Goal: Find specific page/section: Find specific page/section

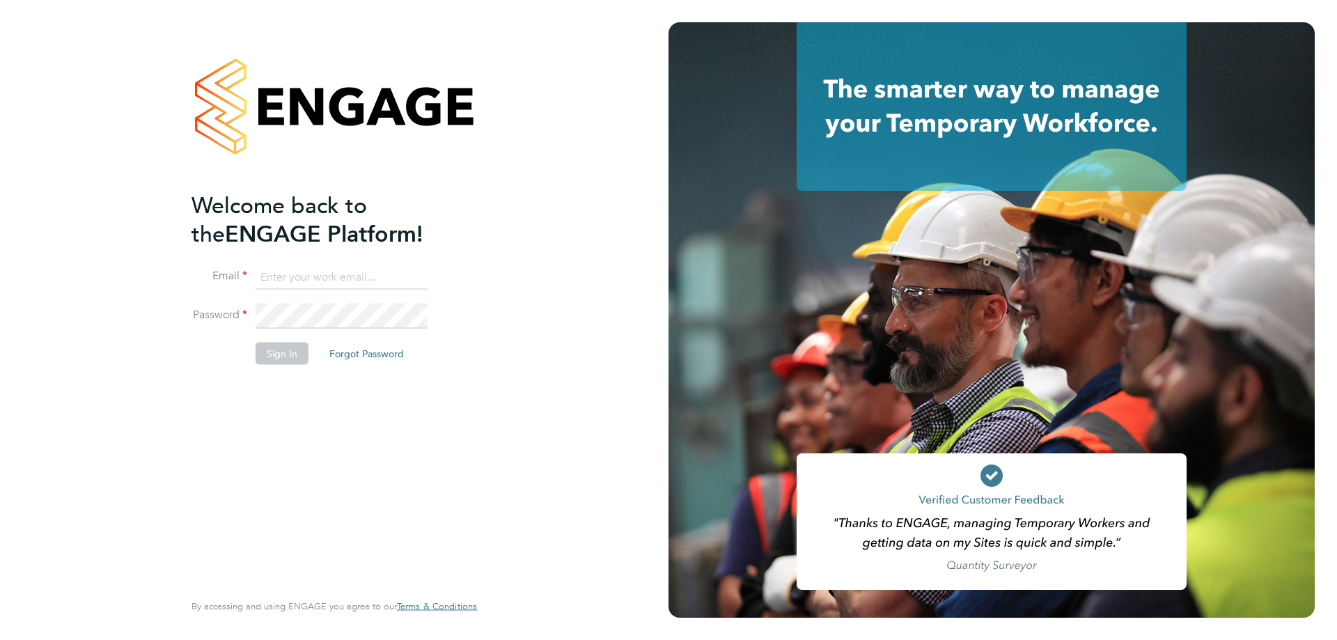
type input "[EMAIL_ADDRESS][DOMAIN_NAME]"
click at [279, 362] on button "Sign In" at bounding box center [282, 353] width 53 height 22
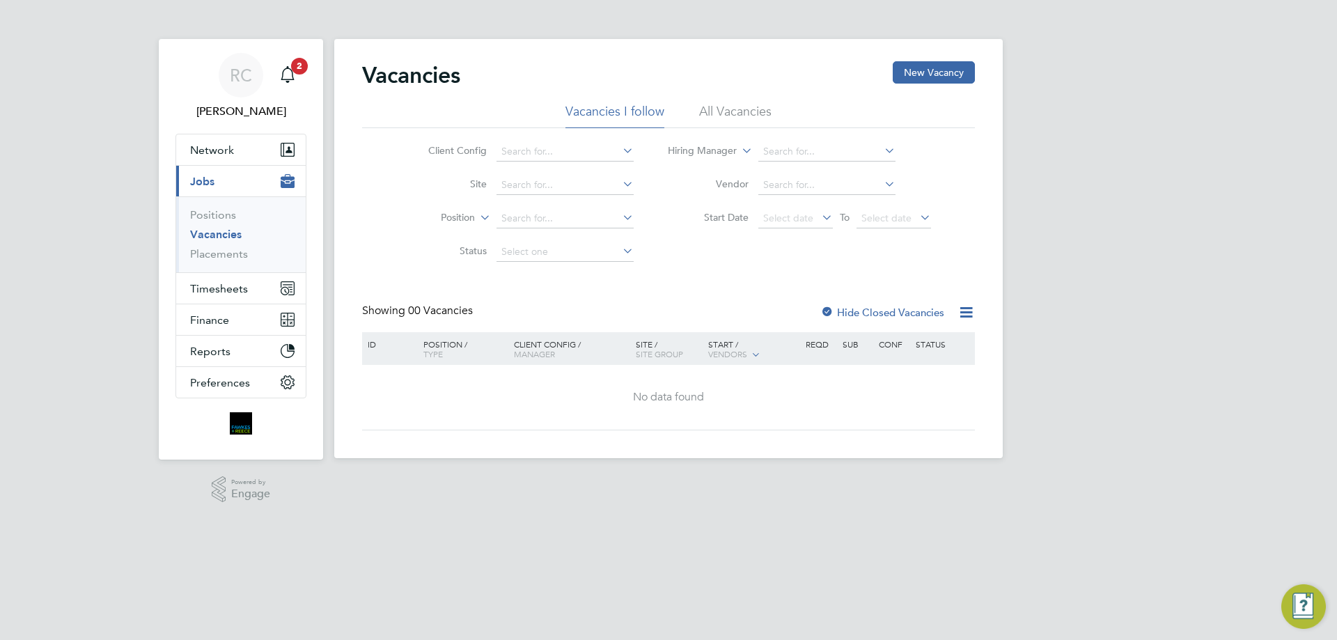
click at [737, 116] on li "All Vacancies" at bounding box center [735, 115] width 72 height 25
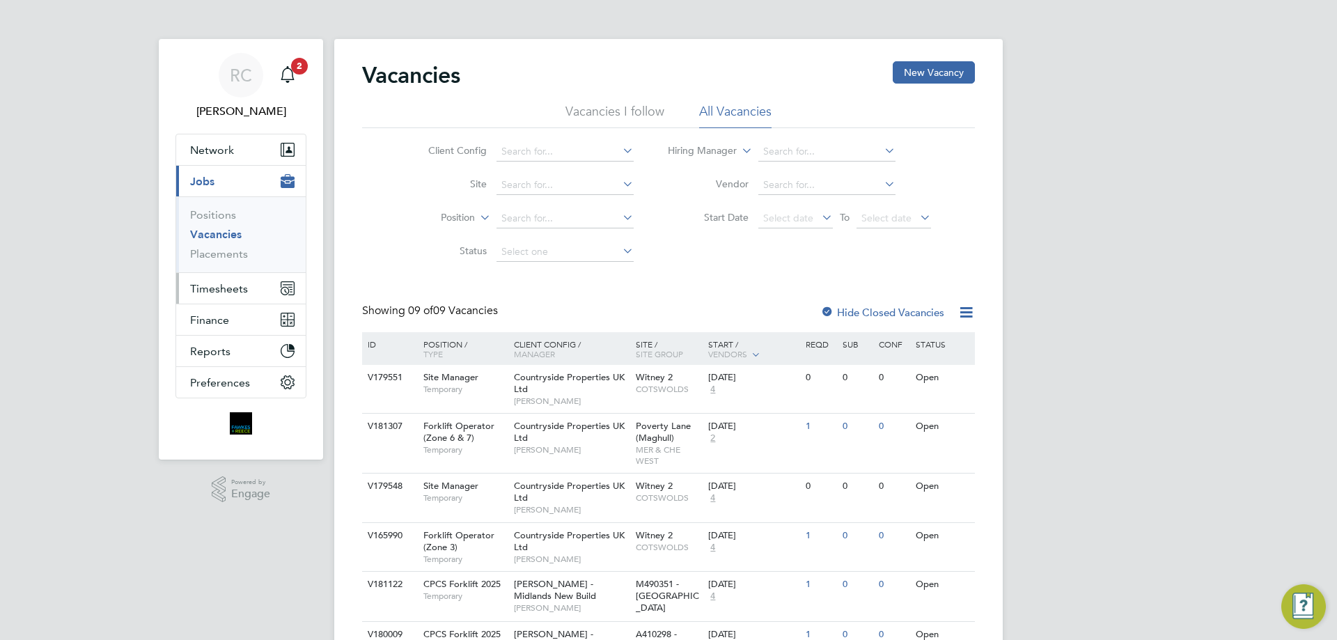
click at [256, 295] on button "Timesheets" at bounding box center [241, 288] width 130 height 31
click at [541, 180] on input at bounding box center [565, 184] width 137 height 19
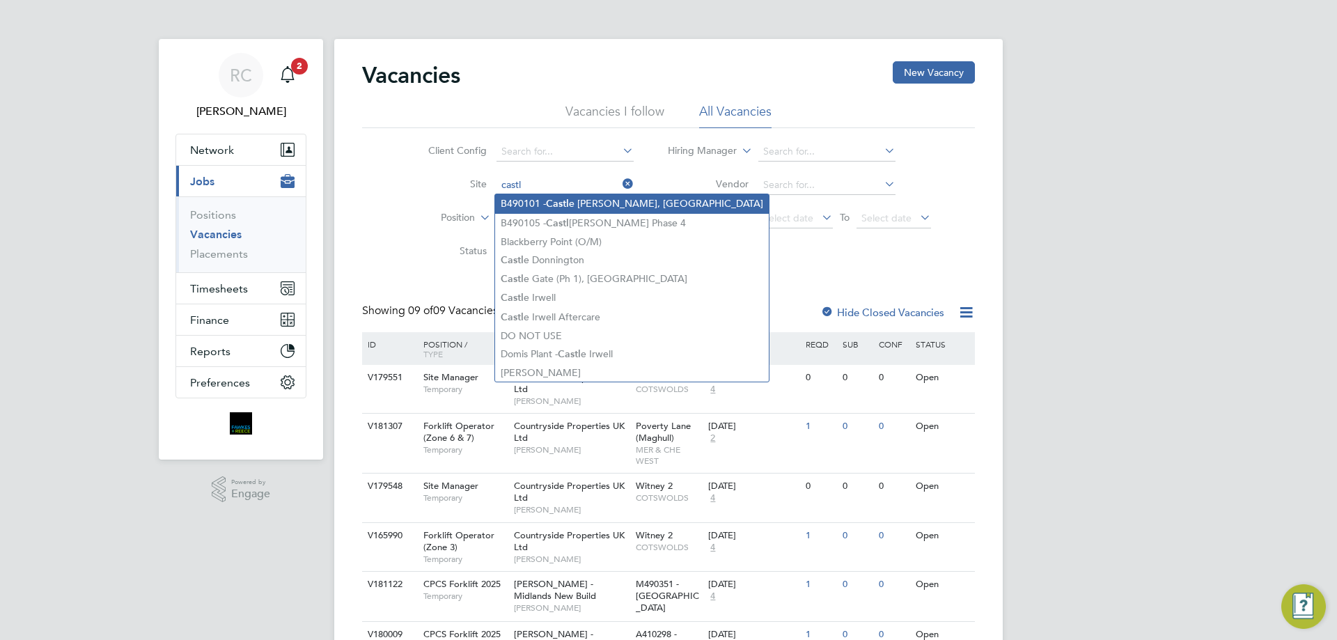
type input "castl"
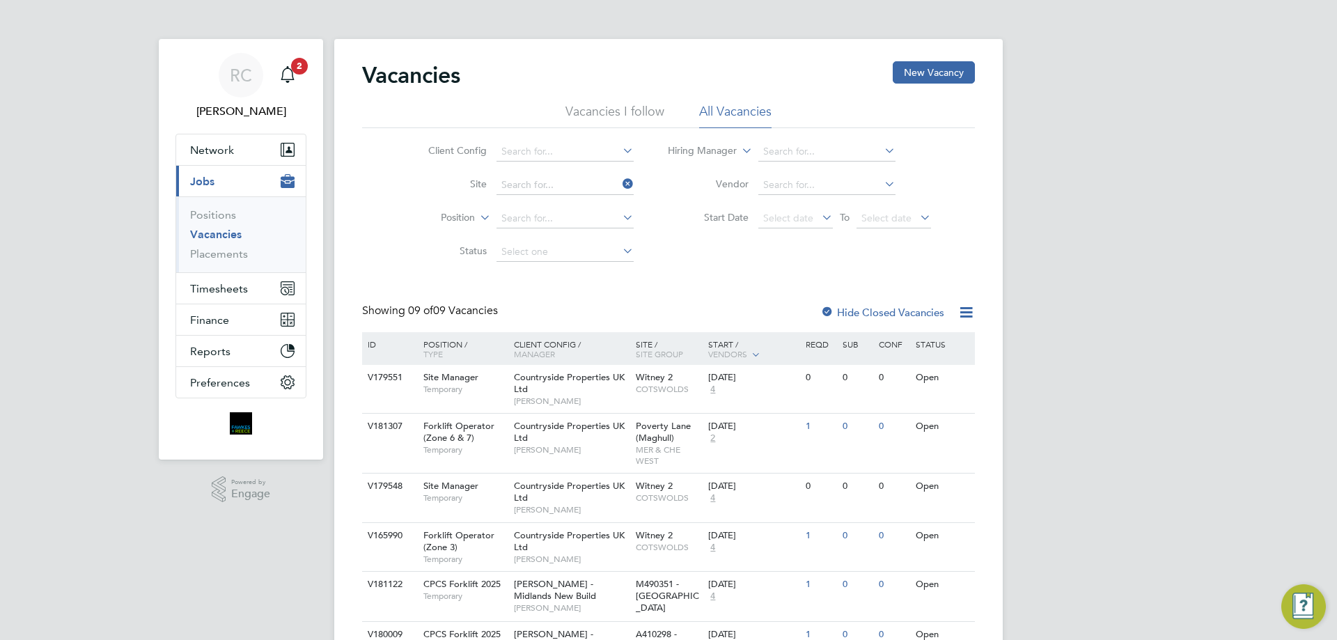
click at [593, 196] on li "B490101 - Castl e Gresley, [GEOGRAPHIC_DATA]" at bounding box center [632, 203] width 274 height 19
type input "B490101 - [GEOGRAPHIC_DATA], [GEOGRAPHIC_DATA]"
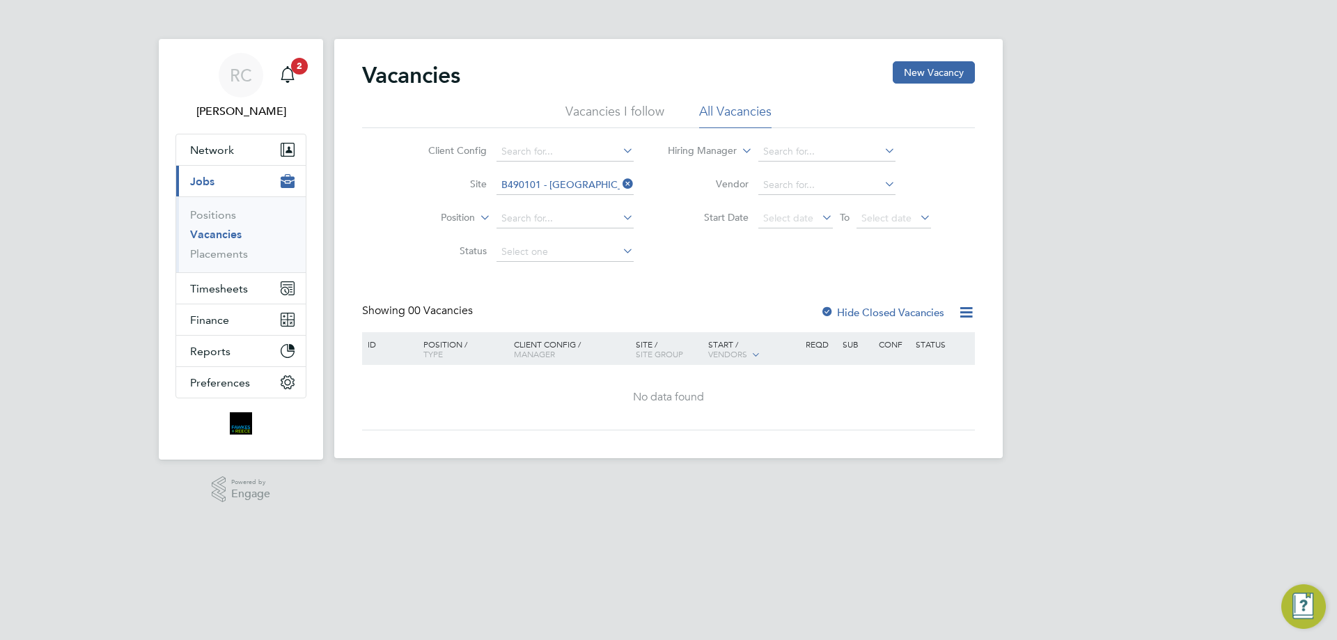
click at [875, 309] on label "Hide Closed Vacancies" at bounding box center [882, 312] width 124 height 13
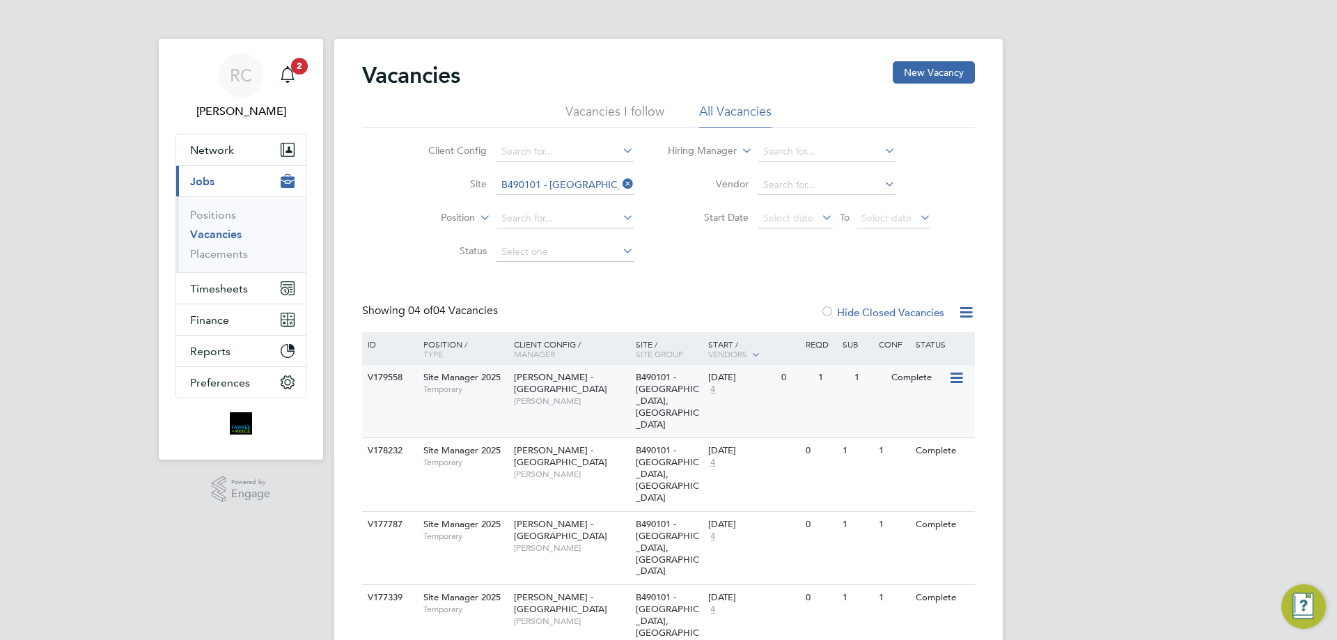
click at [687, 375] on div "B490101 - [GEOGRAPHIC_DATA], [GEOGRAPHIC_DATA]" at bounding box center [668, 401] width 73 height 72
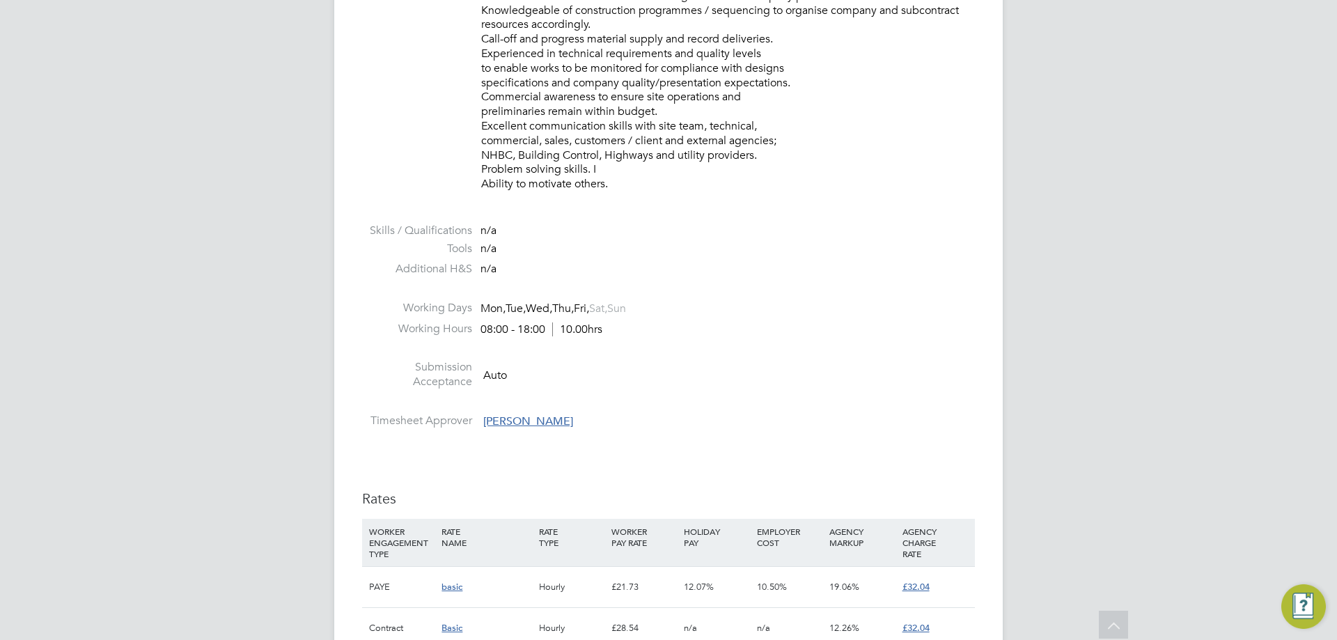
scroll to position [279, 0]
